Goal: Navigation & Orientation: Find specific page/section

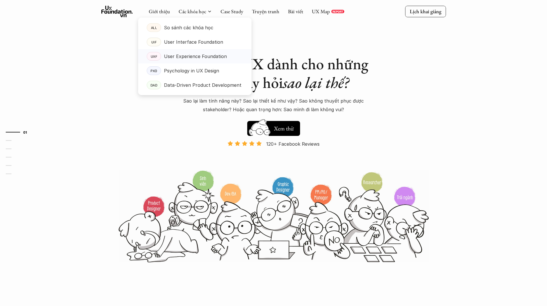
click at [193, 56] on p "User Experience Foundation" at bounding box center [195, 56] width 63 height 9
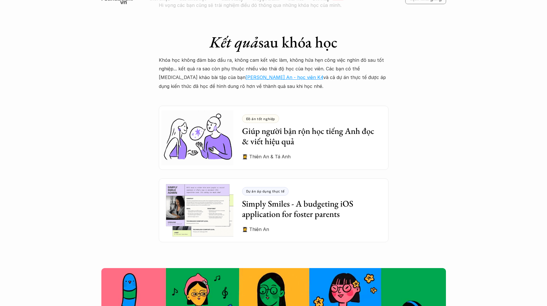
scroll to position [1494, 0]
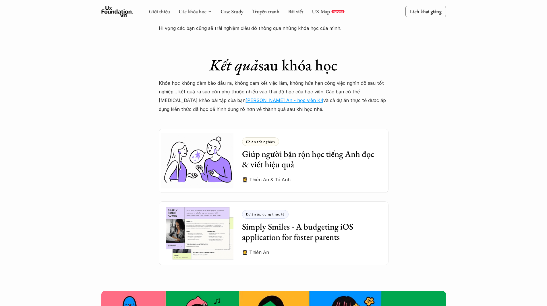
click at [246, 97] on link "[PERSON_NAME] An - học viên K4" at bounding box center [285, 100] width 78 height 6
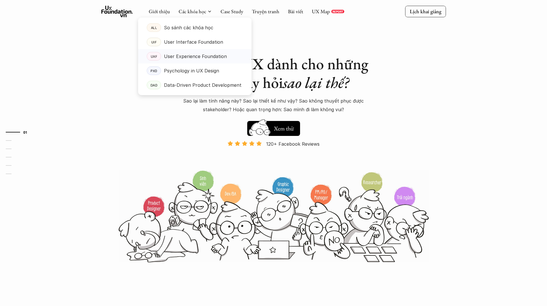
click at [195, 58] on p "User Experience Foundation" at bounding box center [195, 56] width 63 height 9
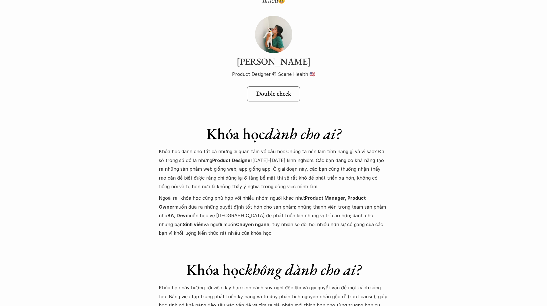
scroll to position [2069, 0]
